Goal: Information Seeking & Learning: Find specific fact

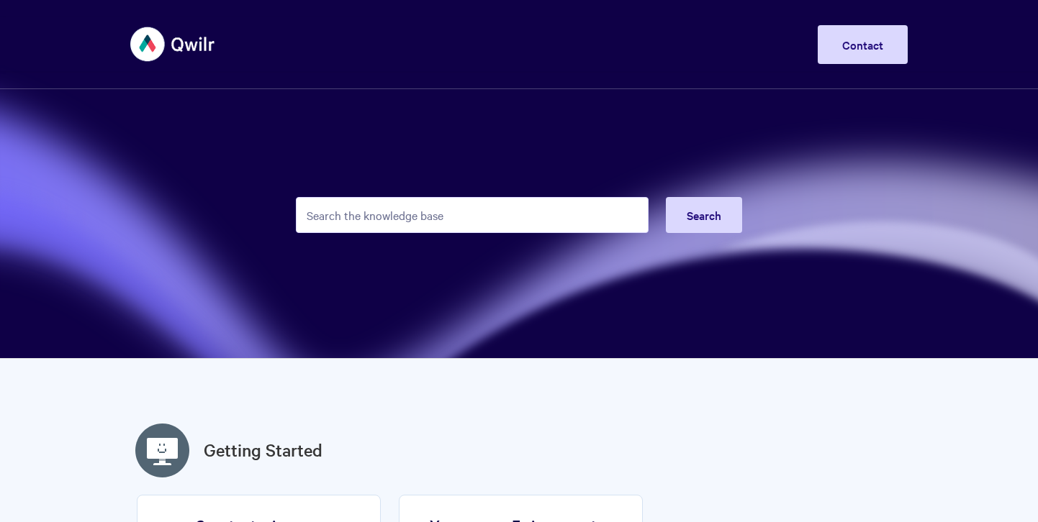
click at [420, 217] on input "Search the knowledge base" at bounding box center [472, 215] width 353 height 36
type input "undo"
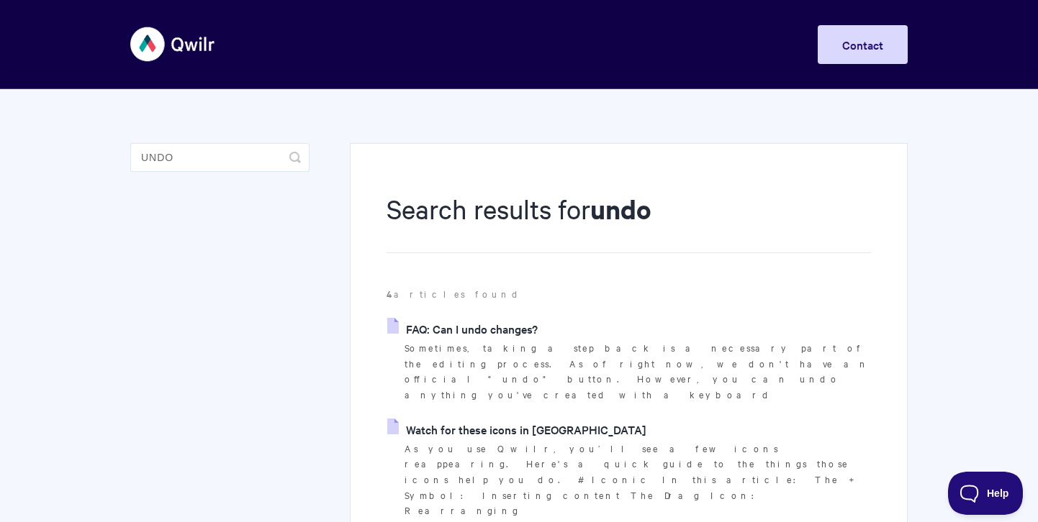
click at [460, 325] on link "FAQ: Can I undo changes?" at bounding box center [462, 329] width 150 height 22
